Goal: Find specific page/section: Find specific page/section

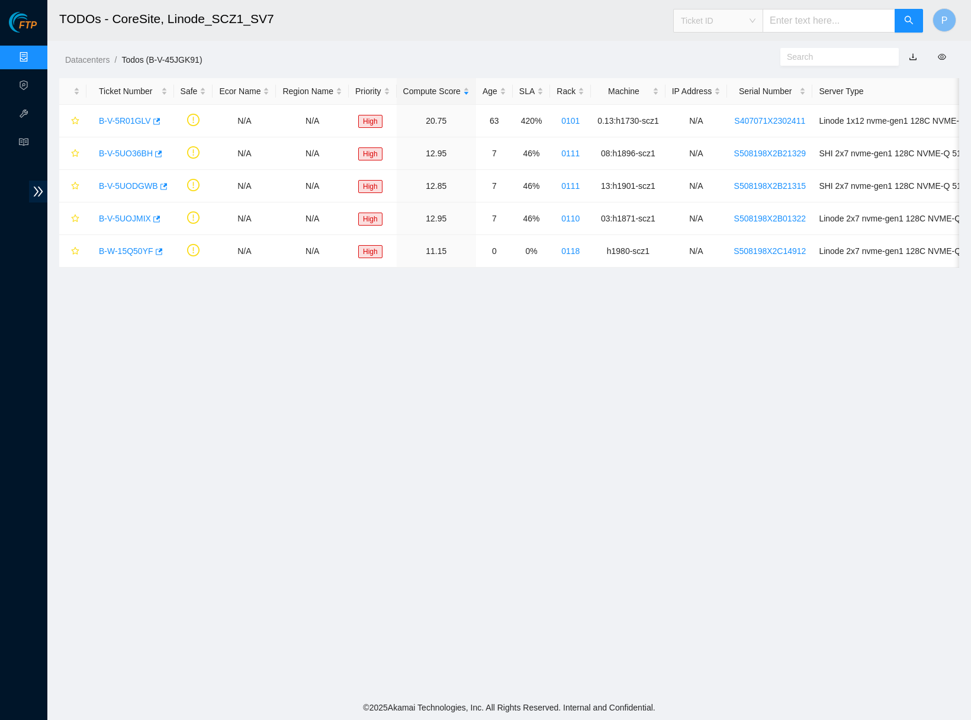
click at [724, 19] on span "Ticket ID" at bounding box center [718, 21] width 75 height 18
click at [719, 72] on div "Rack Number" at bounding box center [717, 81] width 89 height 19
click at [804, 28] on input "text" at bounding box center [829, 21] width 133 height 24
paste input "CL-AR19"
type input "CL-AR19"
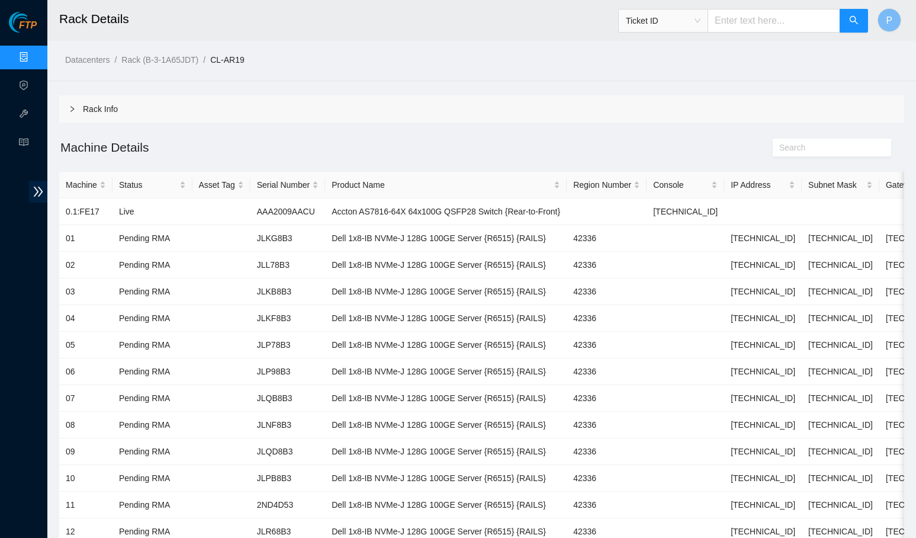
click at [698, 10] on span "Ticket ID" at bounding box center [662, 21] width 89 height 24
click at [690, 24] on span "Ticket ID" at bounding box center [663, 21] width 75 height 18
click at [663, 82] on div "Rack Number" at bounding box center [662, 81] width 75 height 13
click at [729, 17] on input "text" at bounding box center [774, 21] width 133 height 24
paste input "CL-AR9"
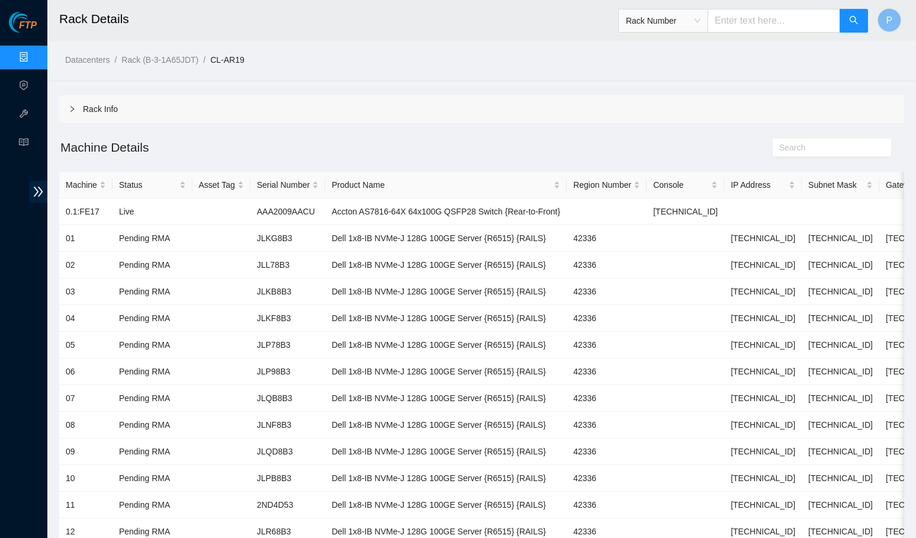
type input "CL-AR9"
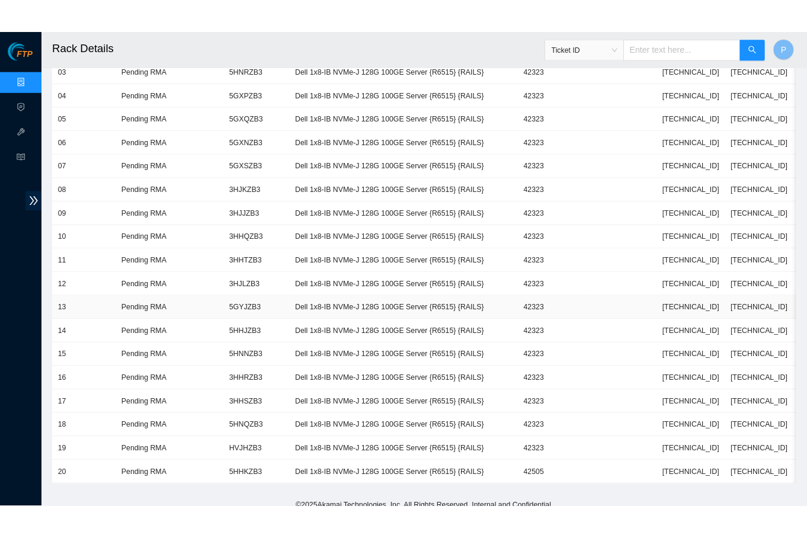
scroll to position [352, 0]
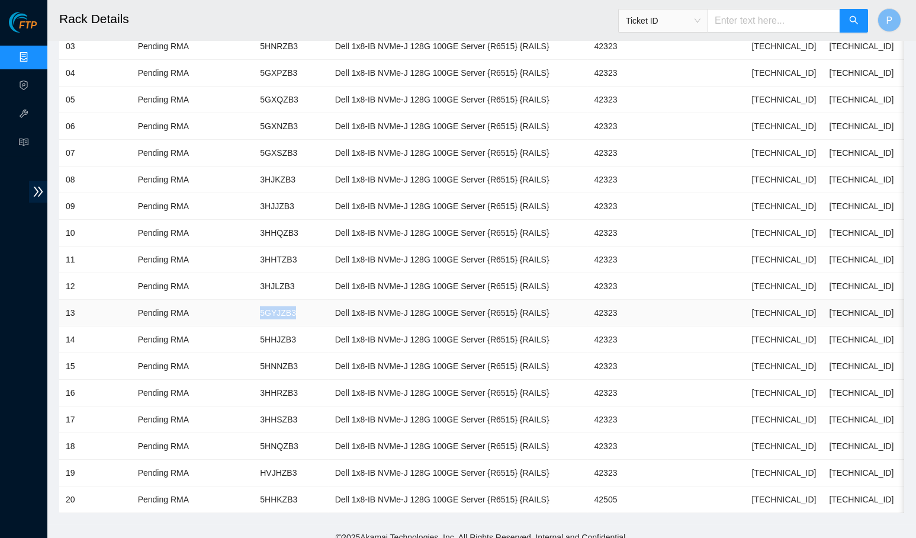
drag, startPoint x: 257, startPoint y: 299, endPoint x: 321, endPoint y: 300, distance: 64.0
click at [321, 300] on tr "13 Pending RMA 5GYJZB3 Dell 1x8-IB NVMe-J 128G 100GE Server {R6515} {RAILS} 423…" at bounding box center [518, 313] width 919 height 27
click at [306, 306] on td "5GYJZB3" at bounding box center [290, 313] width 75 height 27
drag, startPoint x: 313, startPoint y: 306, endPoint x: 271, endPoint y: 306, distance: 42.6
click at [271, 306] on td "5GYJZB3" at bounding box center [290, 313] width 75 height 27
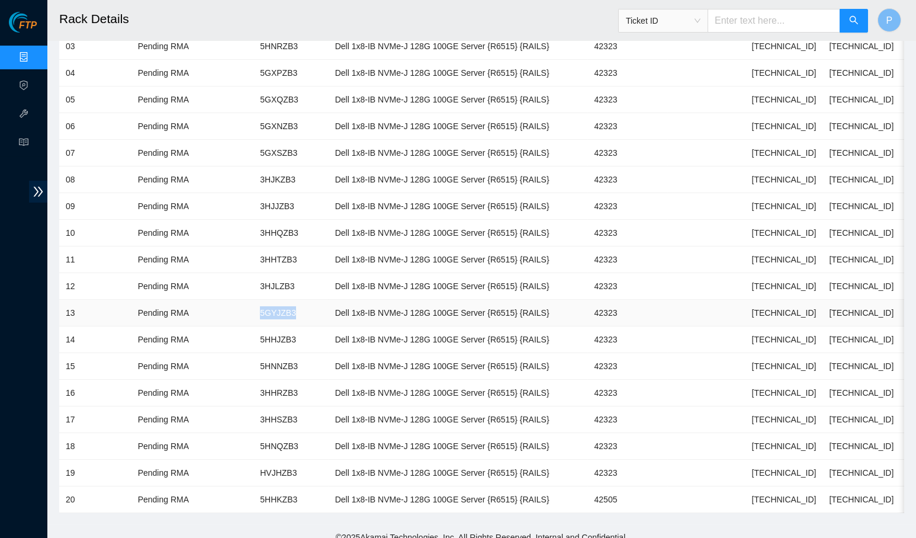
copy td "5GYJZB3"
